Goal: Task Accomplishment & Management: Use online tool/utility

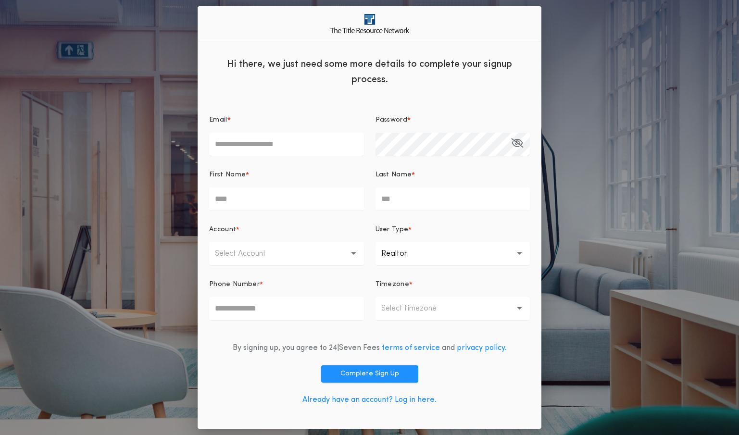
click at [350, 402] on link "Already have an account? Log in here." at bounding box center [370, 400] width 134 height 8
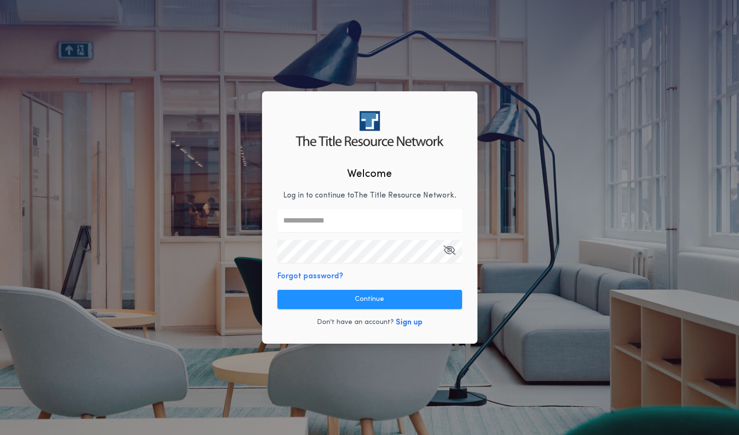
click at [379, 224] on input "text" at bounding box center [370, 220] width 185 height 23
type input "**********"
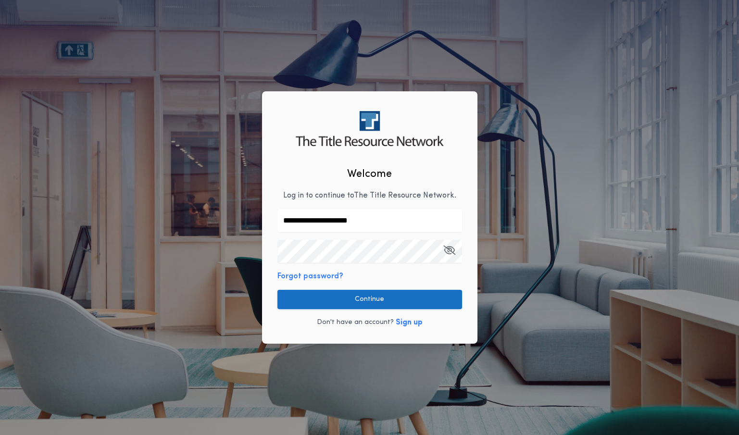
click at [372, 298] on button "Continue" at bounding box center [370, 299] width 185 height 19
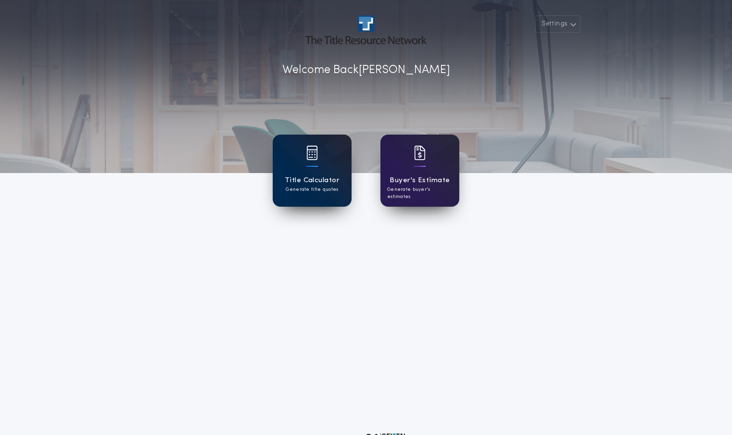
click at [313, 180] on h1 "Title Calculator" at bounding box center [312, 180] width 55 height 11
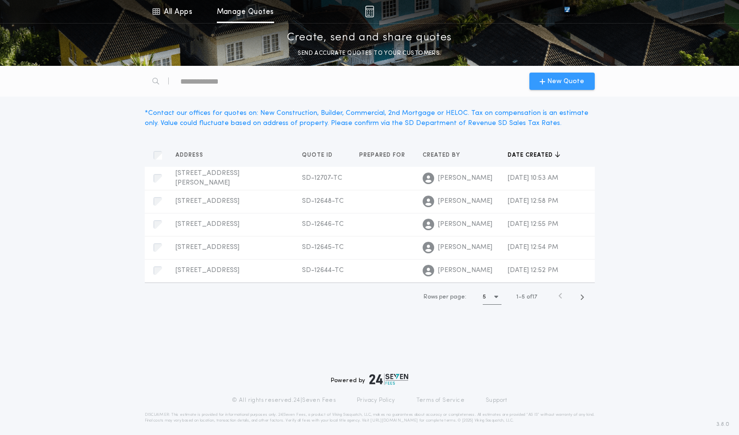
click at [562, 85] on span "New Quote" at bounding box center [566, 81] width 37 height 10
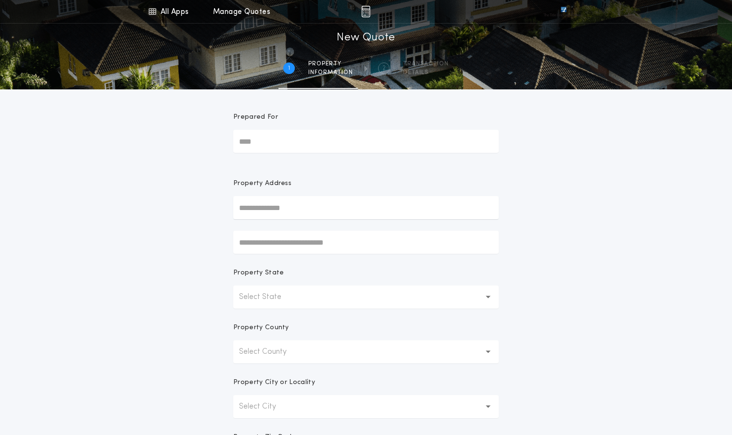
click at [306, 207] on input "text" at bounding box center [366, 207] width 266 height 23
type input "**********"
click at [315, 229] on button "[STREET_ADDRESS]" at bounding box center [366, 227] width 266 height 14
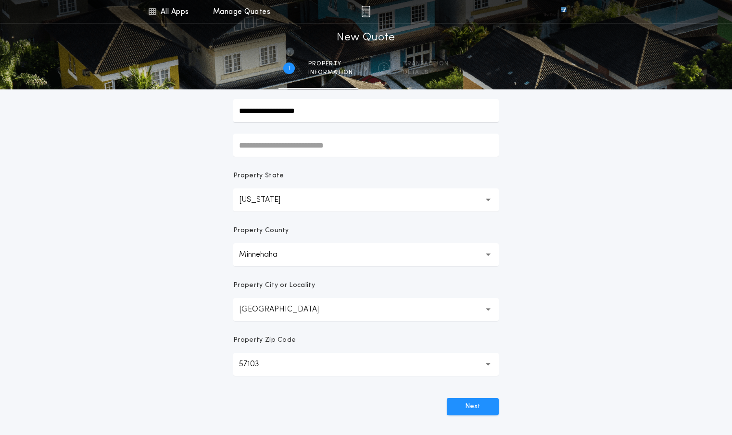
scroll to position [144, 0]
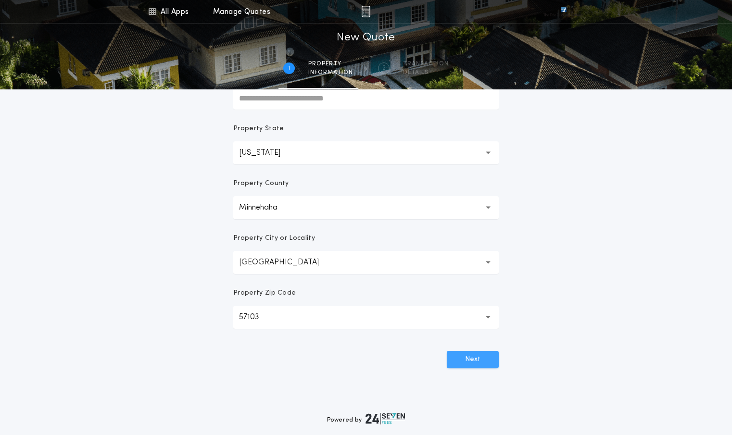
click at [470, 360] on button "Next" at bounding box center [473, 359] width 52 height 17
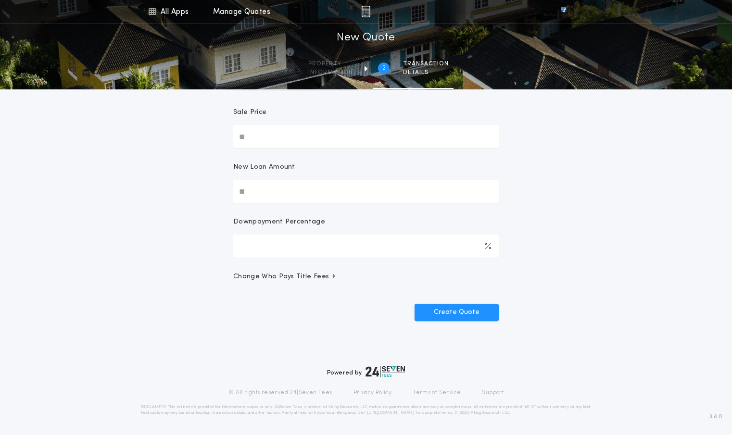
scroll to position [0, 0]
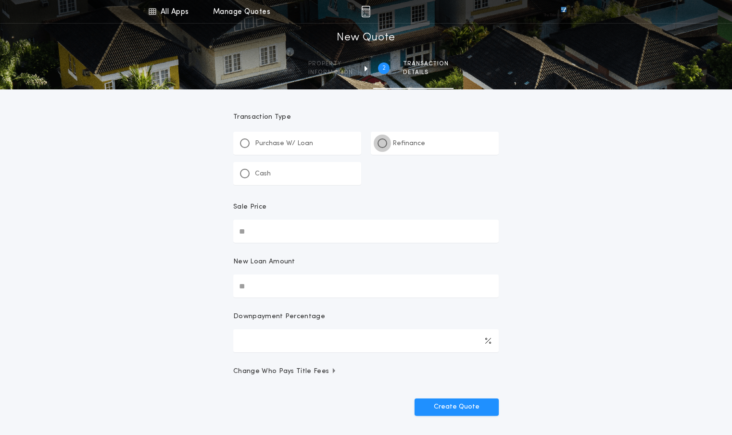
click at [379, 140] on div at bounding box center [383, 144] width 10 height 10
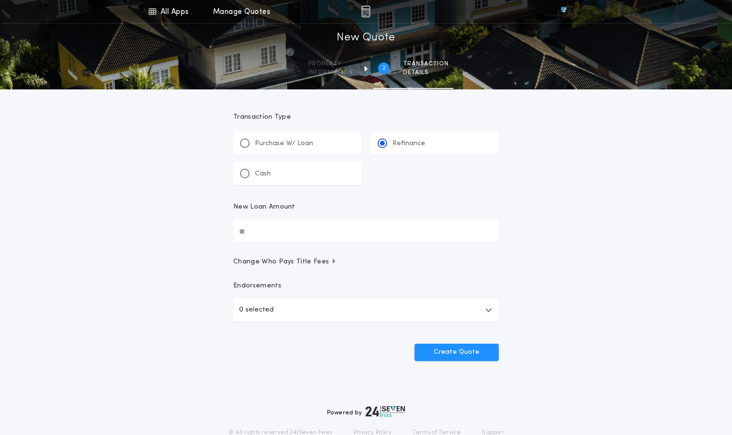
drag, startPoint x: 207, startPoint y: 226, endPoint x: 106, endPoint y: 225, distance: 101.5
click at [107, 224] on div "All Apps Title Calculator Buyer's Estimate Menu All Apps Manage Quotes 2 /2 New…" at bounding box center [366, 199] width 732 height 398
type input "*******"
click at [145, 276] on div "All Apps Title Calculator Buyer's Estimate Menu All Apps Manage Quotes 2 /2 New…" at bounding box center [366, 199] width 732 height 398
click at [490, 308] on icon "button" at bounding box center [488, 310] width 7 height 8
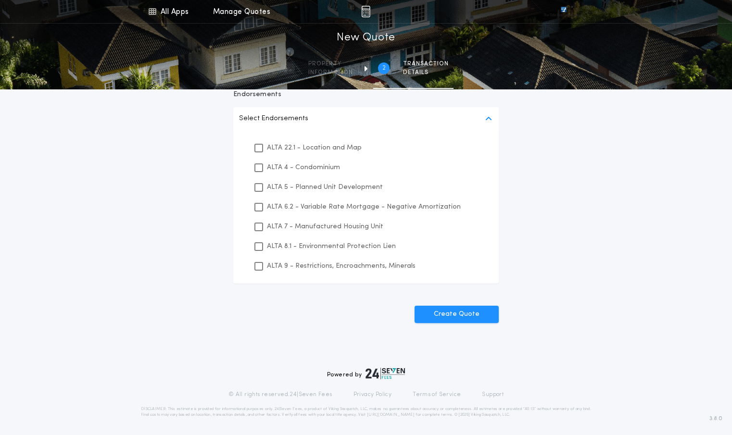
scroll to position [192, 0]
click at [258, 184] on icon at bounding box center [259, 186] width 6 height 7
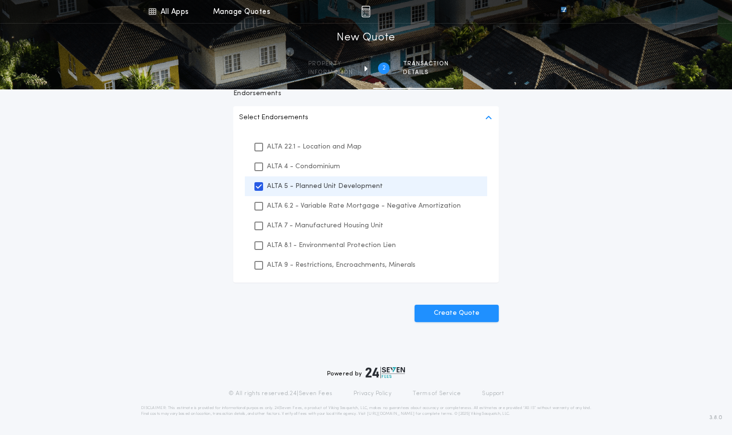
click at [486, 115] on icon "button" at bounding box center [488, 118] width 7 height 8
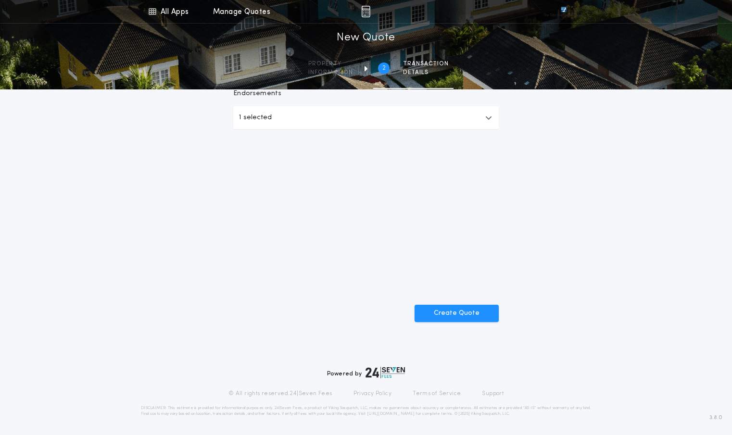
scroll to position [40, 0]
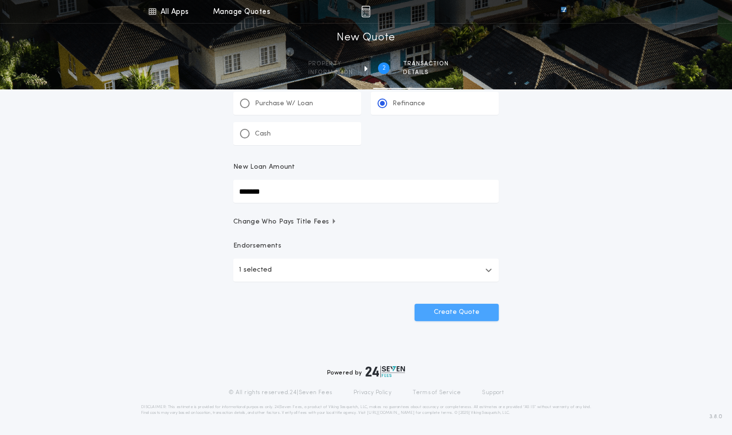
click at [482, 308] on button "Create Quote" at bounding box center [457, 312] width 84 height 17
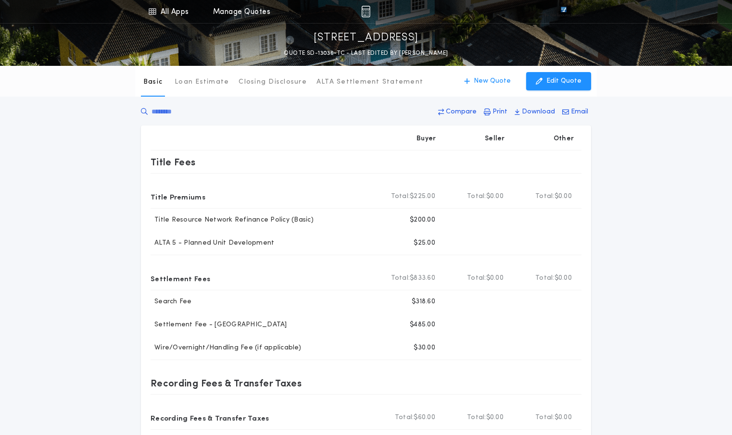
click at [67, 115] on div "Basic Loan Estimate Closing Disclosure ALTA Settlement Statement Basic New Quot…" at bounding box center [366, 307] width 732 height 483
click at [534, 110] on p "Download" at bounding box center [538, 112] width 33 height 10
click at [203, 81] on p "Loan Estimate" at bounding box center [202, 82] width 54 height 10
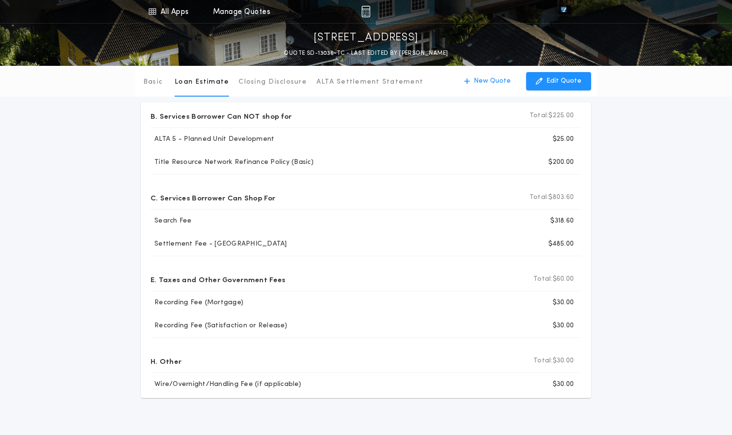
scroll to position [4, 0]
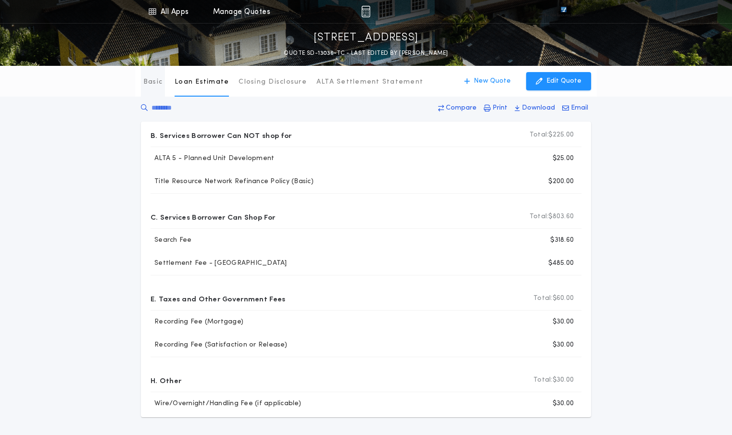
click at [149, 81] on p "Basic" at bounding box center [152, 82] width 19 height 10
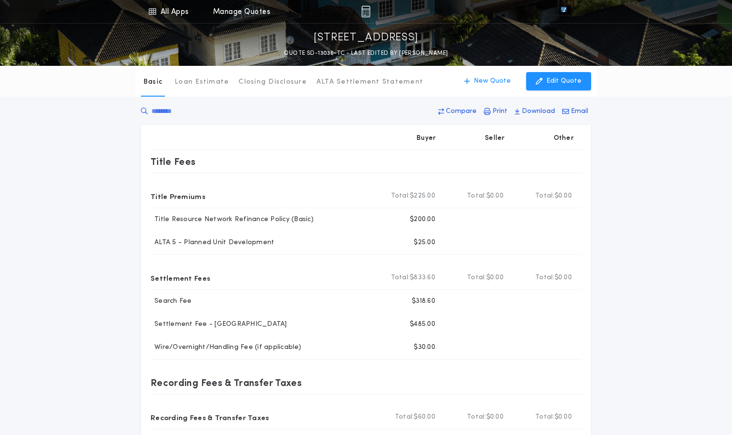
scroll to position [0, 0]
click at [260, 80] on p "Closing Disclosure" at bounding box center [273, 82] width 68 height 10
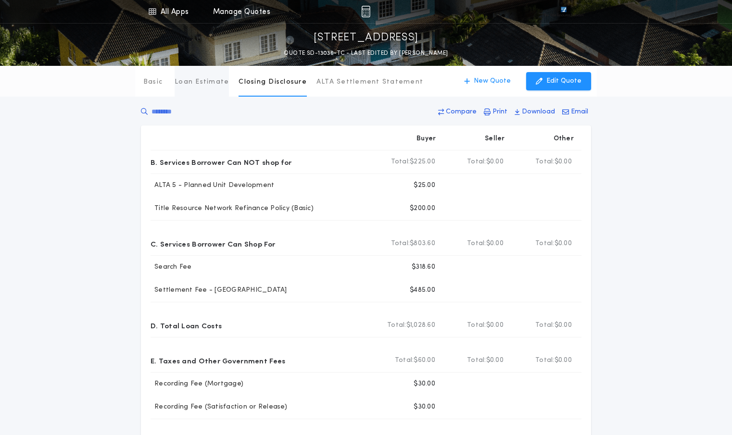
click at [210, 85] on p "Loan Estimate" at bounding box center [202, 82] width 54 height 10
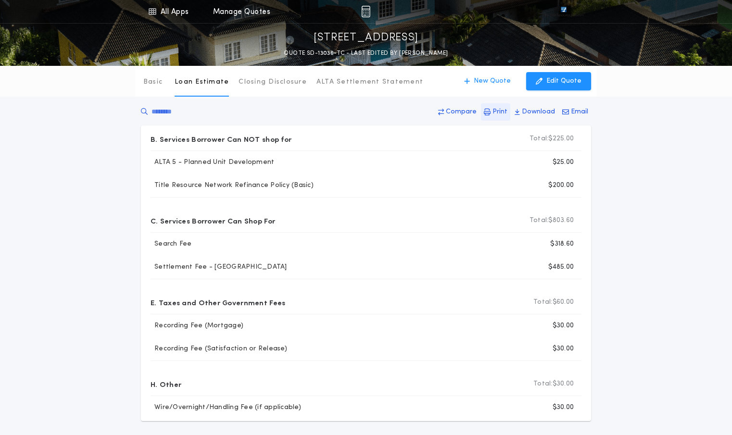
click at [503, 111] on p "Print" at bounding box center [500, 112] width 15 height 10
